Goal: Task Accomplishment & Management: Manage account settings

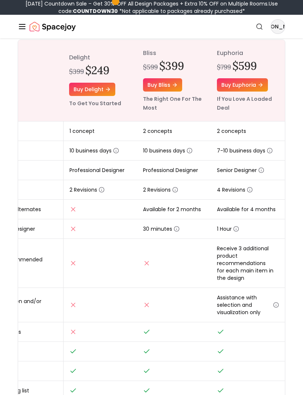
scroll to position [82, 0]
click at [263, 168] on icon "button" at bounding box center [261, 170] width 6 height 6
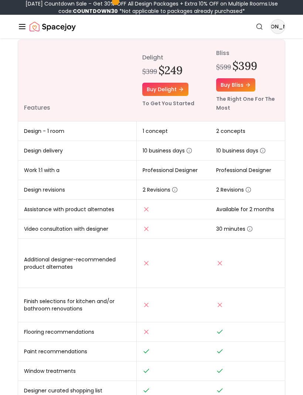
scroll to position [0, 0]
click at [249, 226] on icon "button" at bounding box center [250, 229] width 6 height 6
click at [247, 229] on icon "button" at bounding box center [250, 229] width 6 height 6
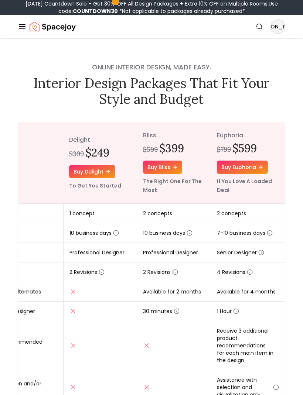
click at [24, 24] on line "Global" at bounding box center [22, 24] width 6 height 0
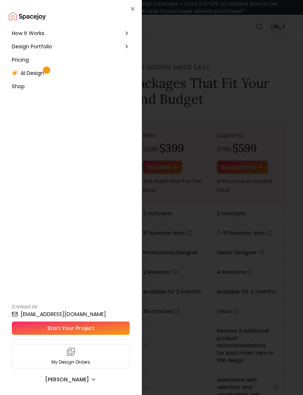
click at [193, 72] on div at bounding box center [151, 197] width 303 height 395
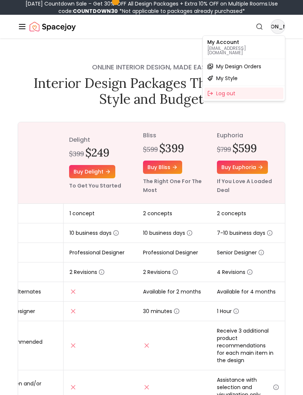
click at [231, 41] on p "My Account" at bounding box center [243, 42] width 73 height 5
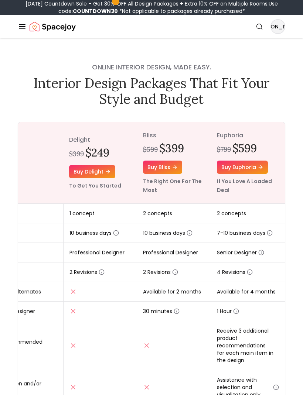
scroll to position [41, 0]
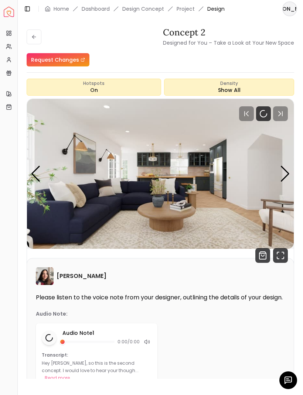
scroll to position [62, 0]
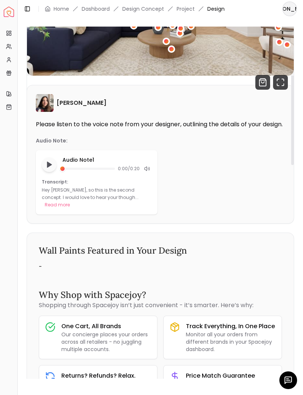
scroll to position [175, 0]
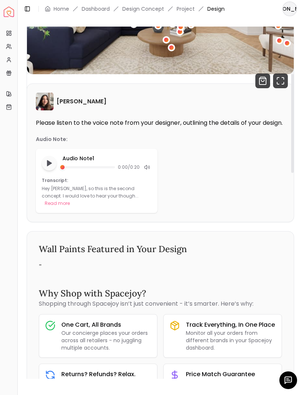
click at [70, 204] on button "Read more" at bounding box center [57, 203] width 25 height 7
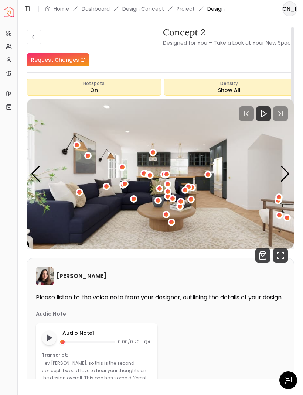
scroll to position [0, 0]
